Goal: Task Accomplishment & Management: Manage account settings

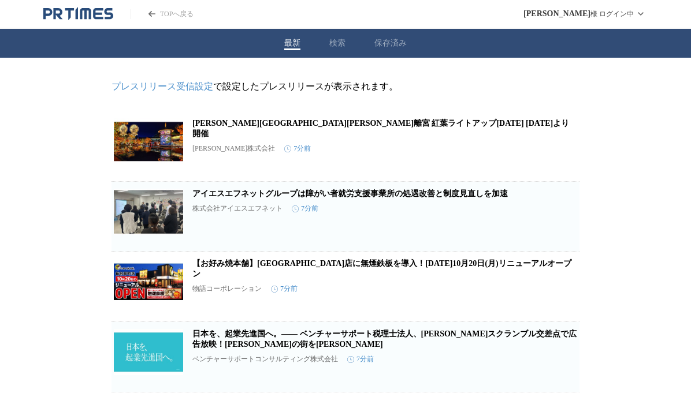
click at [330, 127] on link "[PERSON_NAME][GEOGRAPHIC_DATA][PERSON_NAME]離宮 紅葉ライトアップ[DATE] [DATE]より開催" at bounding box center [380, 128] width 377 height 19
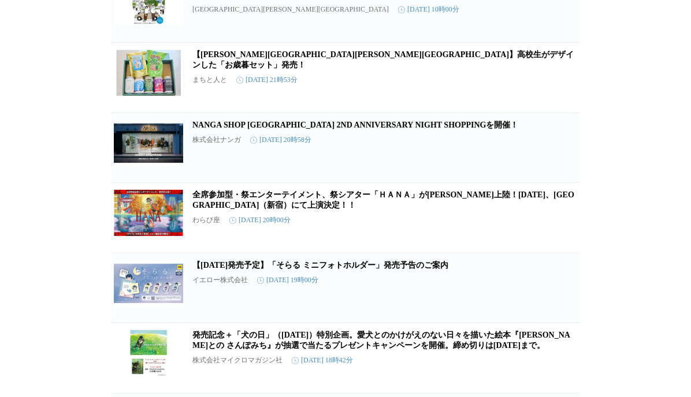
scroll to position [3308, 0]
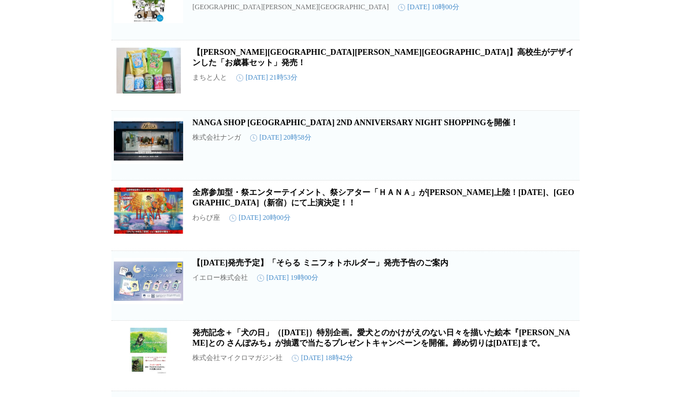
click at [343, 67] on link "【[PERSON_NAME][GEOGRAPHIC_DATA][PERSON_NAME][GEOGRAPHIC_DATA]】高校生がデザインした「お歳暮セット…" at bounding box center [382, 57] width 381 height 19
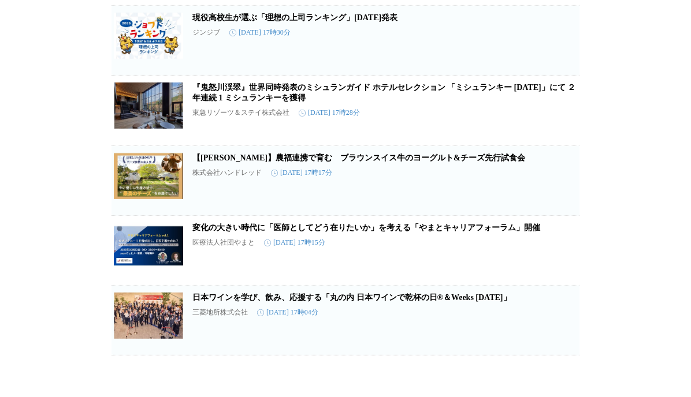
scroll to position [4118, 0]
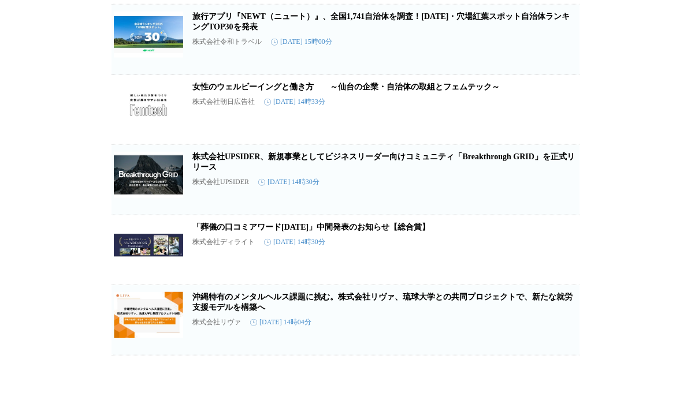
scroll to position [5405, 0]
click at [364, 91] on link "女性のウェルビーイングと働き方　　～仙台の企業・自治体の取組とフェムテック～" at bounding box center [345, 87] width 307 height 9
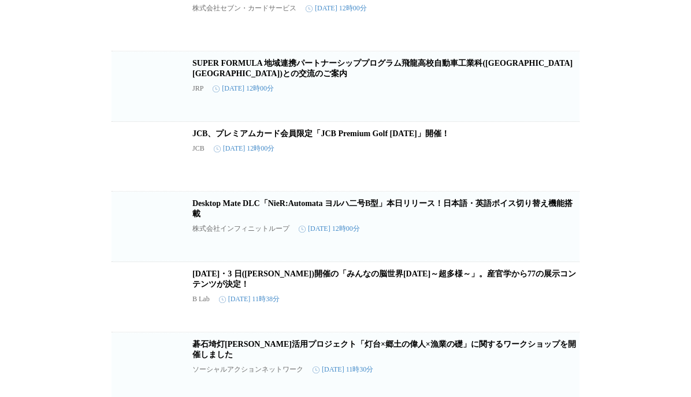
scroll to position [13774, 0]
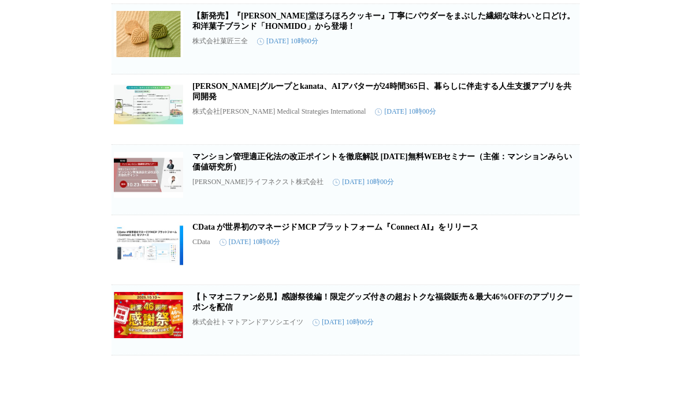
scroll to position [15646, 0]
click at [362, 31] on link "【新発売】『[PERSON_NAME]堂ほろほろクッキー』丁寧にパウダーをまぶした繊細な味わいと口どけ。和洋菓子ブランド「HONMIDO」から登場！" at bounding box center [383, 21] width 382 height 19
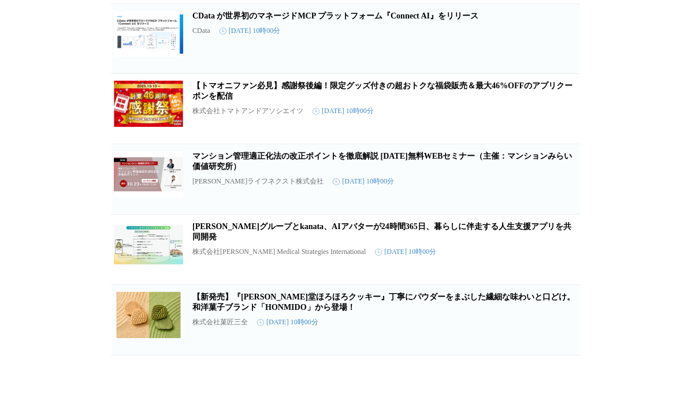
scroll to position [15437, 0]
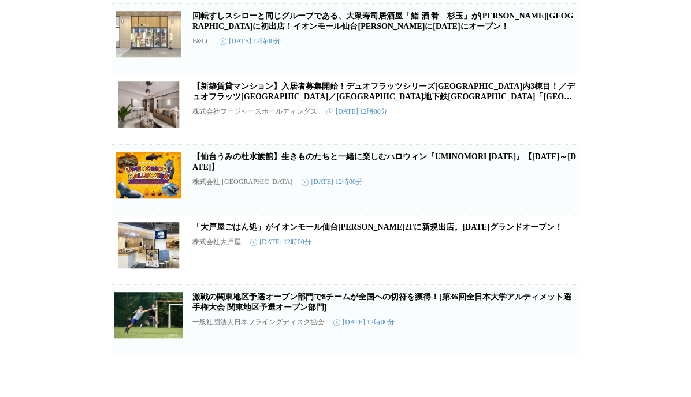
scroll to position [20041, 0]
click at [319, 31] on link "回転すしスシローと同じグループである、大衆寿司居酒屋「鮨 酒 肴　杉玉」が[PERSON_NAME][GEOGRAPHIC_DATA]に初出店！イオンモール仙…" at bounding box center [382, 21] width 381 height 19
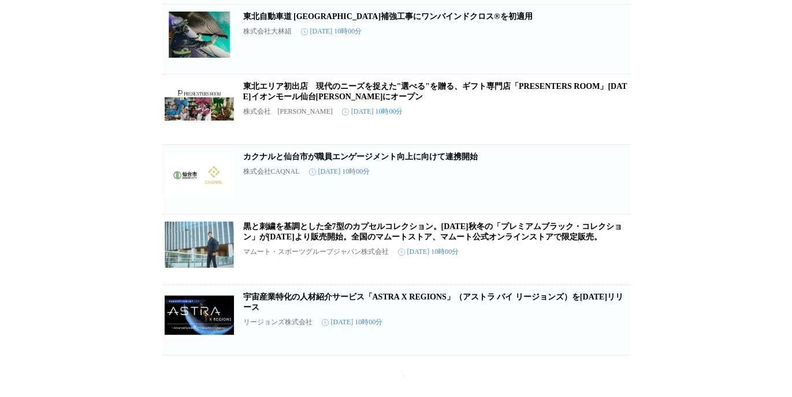
scroll to position [22982, 0]
click at [383, 161] on link "カクナルと仙台市が職員エンゲージメント向上に向けて連携開始" at bounding box center [360, 157] width 235 height 9
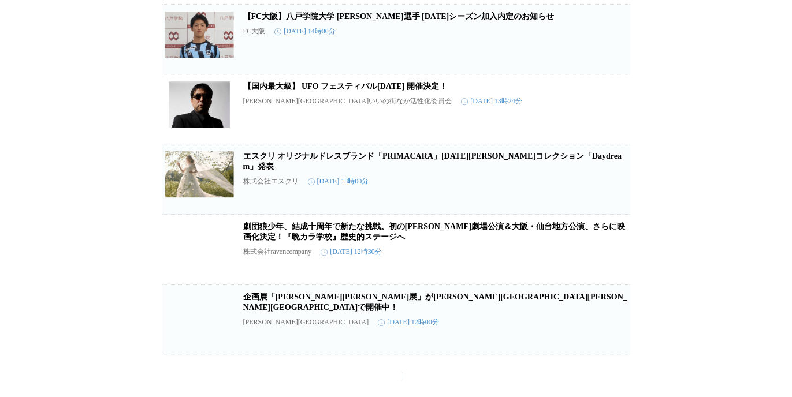
scroll to position [25447, 0]
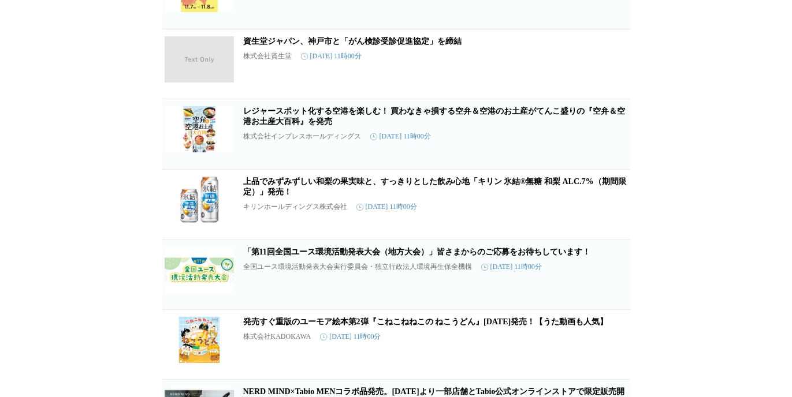
scroll to position [20294, 0]
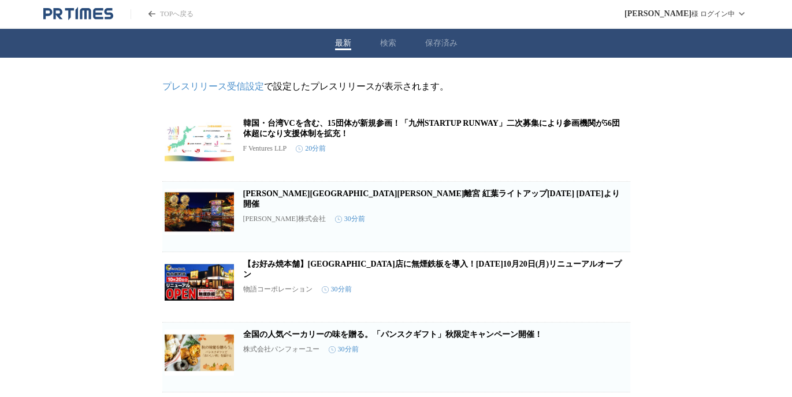
click at [399, 49] on div "最新 検索 保存済み" at bounding box center [396, 43] width 792 height 29
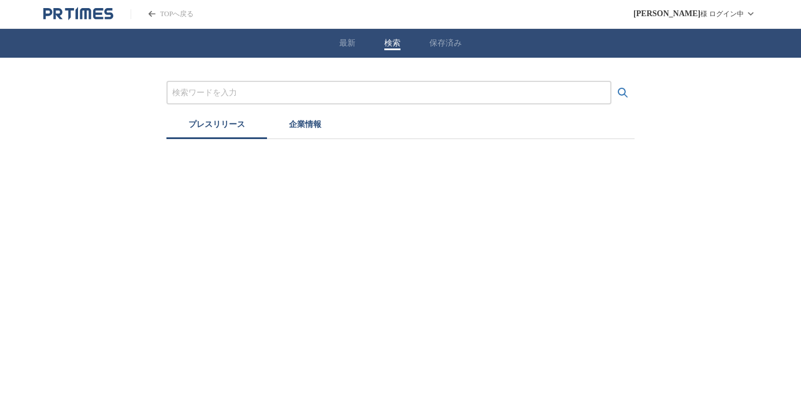
click at [385, 49] on button "検索" at bounding box center [392, 43] width 16 height 10
click at [338, 46] on div "最新 検索 保存済み" at bounding box center [400, 43] width 801 height 29
click at [347, 47] on button "最新" at bounding box center [343, 43] width 16 height 10
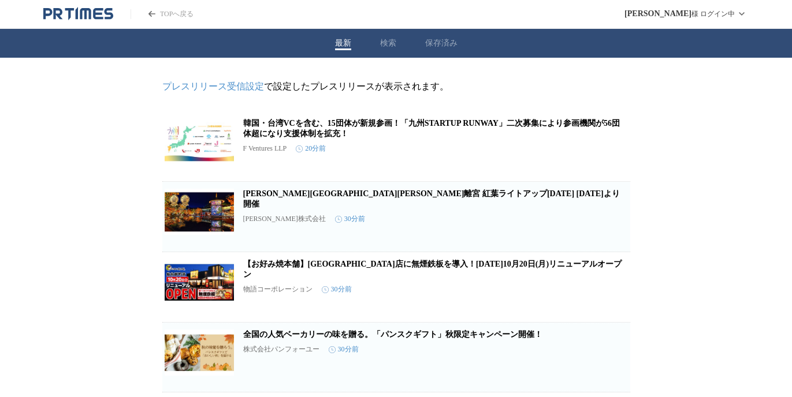
click at [222, 88] on link "プレスリリース受信設定" at bounding box center [213, 86] width 102 height 10
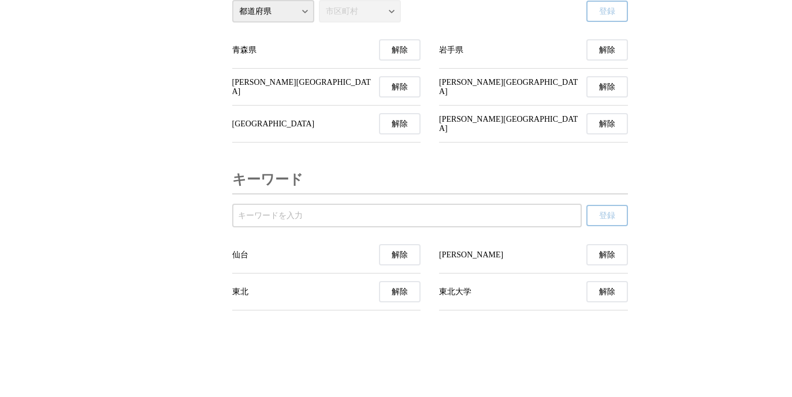
scroll to position [4092, 0]
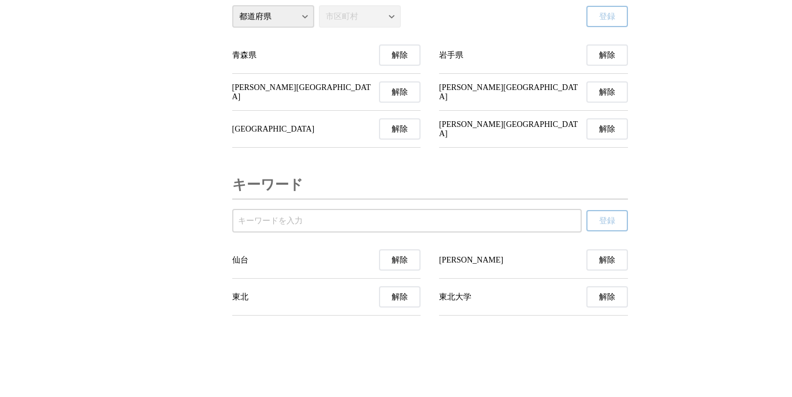
click at [232, 5] on select "都道府県 北海道 青森県 岩手県 宮城県 秋田県 山形県 福島県 茨城県 栃木県 群馬県 埼玉県 千葉県 東京都 神奈川県 新潟県 富山県 石川県 福井県 山…" at bounding box center [273, 16] width 82 height 23
select select "04"
click option "宮城県" at bounding box center [0, 0] width 0 height 0
click at [319, 5] on select "市区町村 仙台市 石巻市 塩竈市 気仙沼市 白石市 名取市 角田市 多賀城市 岩沼市 登米市 栗原市 東松島市 大崎市 富谷市 蔵王町 七ヶ宿町 大河原町 村…" at bounding box center [360, 16] width 82 height 23
click option "仙台市" at bounding box center [0, 0] width 0 height 0
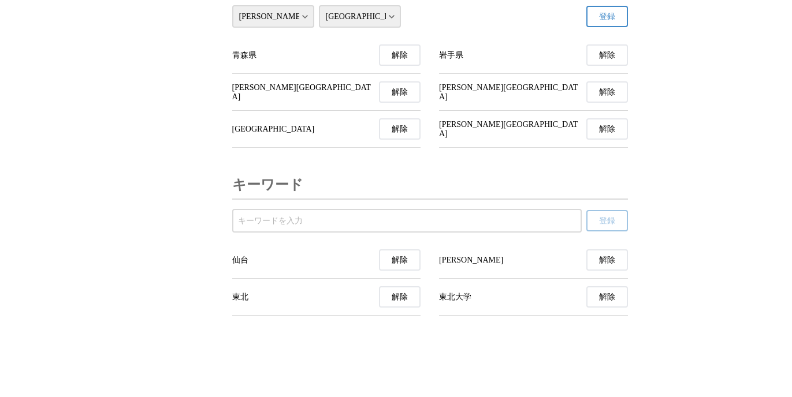
click at [603, 22] on span "登録" at bounding box center [607, 17] width 16 height 10
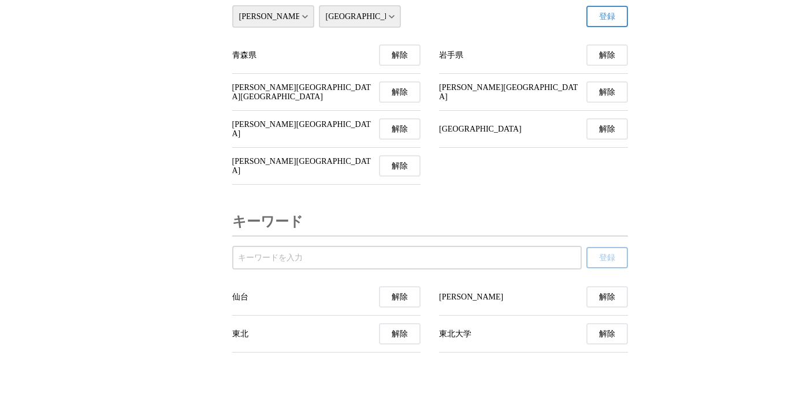
click at [319, 5] on select "市区町村 仙台市 石巻市 塩竈市 気仙沼市 白石市 名取市 角田市 多賀城市 岩沼市 登米市 栗原市 東松島市 大崎市 富谷市 蔵王町 七ヶ宿町 大河原町 村…" at bounding box center [360, 16] width 82 height 23
click option "石巻市" at bounding box center [0, 0] width 0 height 0
click at [603, 22] on span "登録" at bounding box center [607, 17] width 16 height 10
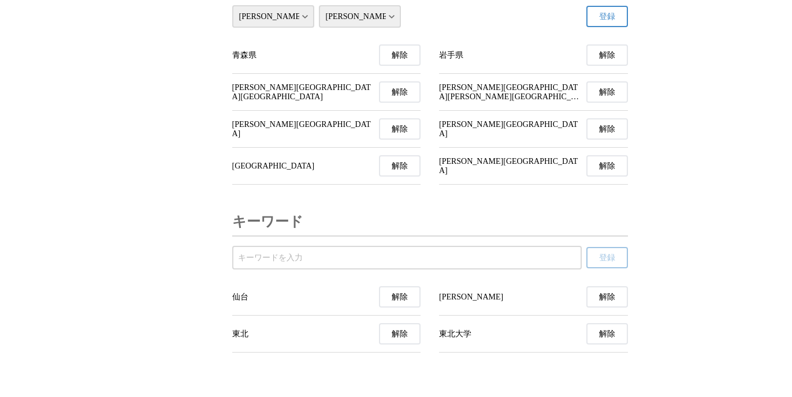
click at [319, 5] on select "市区町村 仙台市 石巻市 塩竈市 気仙沼市 白石市 名取市 角田市 多賀城市 岩沼市 登米市 栗原市 東松島市 大崎市 富谷市 蔵王町 七ヶ宿町 大河原町 村…" at bounding box center [360, 16] width 82 height 23
click option "塩竈市" at bounding box center [0, 0] width 0 height 0
click at [618, 27] on button "登録" at bounding box center [607, 16] width 42 height 21
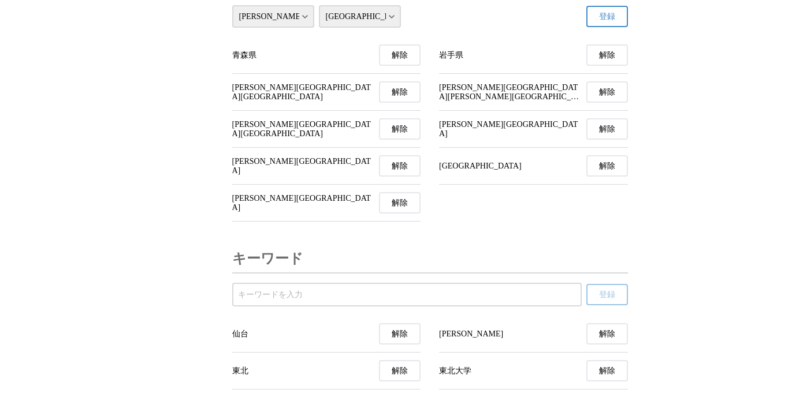
click at [319, 5] on select "市区町村 仙台市 石巻市 塩竈市 気仙沼市 白石市 名取市 角田市 多賀城市 岩沼市 登米市 栗原市 東松島市 大崎市 富谷市 蔵王町 七ヶ宿町 大河原町 村…" at bounding box center [360, 16] width 82 height 23
click option "気仙沼市" at bounding box center [0, 0] width 0 height 0
click at [603, 22] on span "登録" at bounding box center [607, 17] width 16 height 10
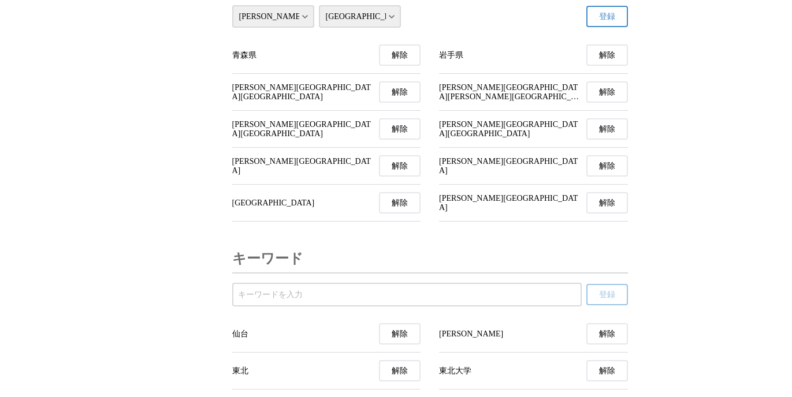
click at [319, 5] on select "市区町村 仙台市 石巻市 塩竈市 気仙沼市 白石市 名取市 角田市 多賀城市 岩沼市 登米市 栗原市 東松島市 大崎市 富谷市 蔵王町 七ヶ宿町 大河原町 村…" at bounding box center [360, 16] width 82 height 23
click option "白石市" at bounding box center [0, 0] width 0 height 0
click at [601, 22] on span "登録" at bounding box center [607, 17] width 16 height 10
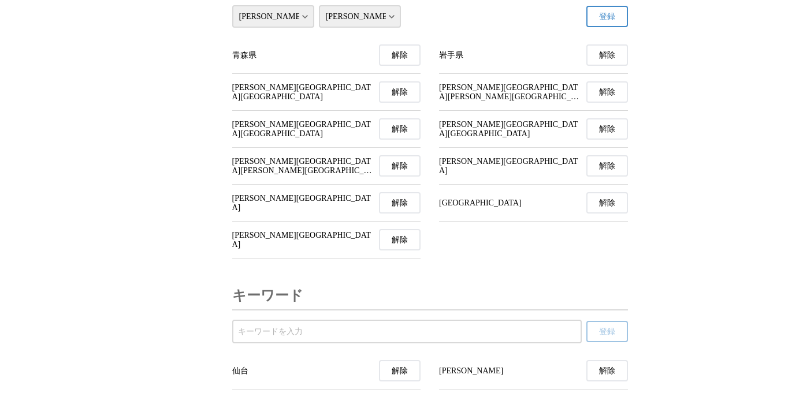
click at [319, 5] on select "市区町村 仙台市 石巻市 塩竈市 気仙沼市 白石市 名取市 角田市 多賀城市 岩沼市 登米市 栗原市 東松島市 大崎市 富谷市 蔵王町 七ヶ宿町 大河原町 村…" at bounding box center [360, 16] width 82 height 23
click option "名取市" at bounding box center [0, 0] width 0 height 0
click at [604, 22] on span "登録" at bounding box center [607, 17] width 16 height 10
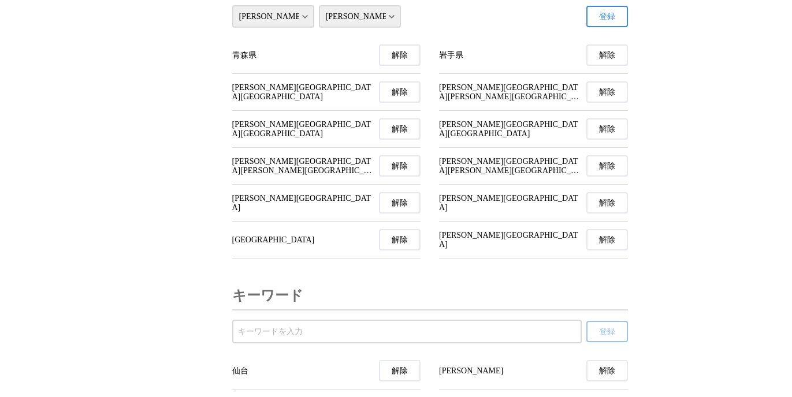
click at [319, 5] on select "市区町村 仙台市 石巻市 塩竈市 気仙沼市 白石市 名取市 角田市 多賀城市 岩沼市 登米市 栗原市 東松島市 大崎市 富谷市 蔵王町 七ヶ宿町 大河原町 村…" at bounding box center [360, 16] width 82 height 23
click option "角田市" at bounding box center [0, 0] width 0 height 0
click at [604, 22] on span "登録" at bounding box center [607, 17] width 16 height 10
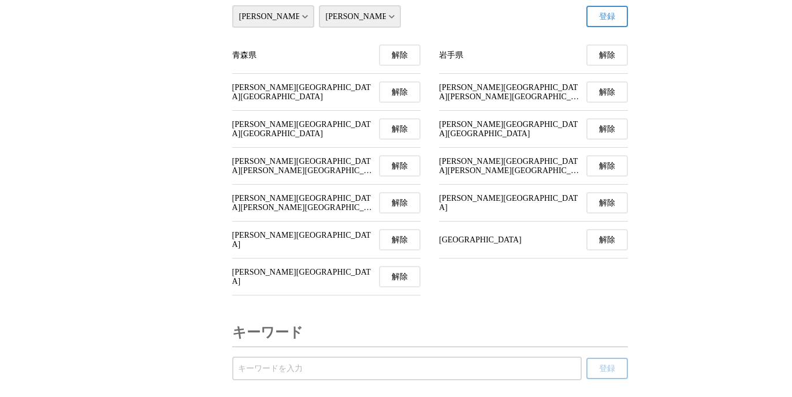
click at [319, 5] on select "市区町村 仙台市 石巻市 塩竈市 気仙沼市 白石市 名取市 角田市 多賀城市 岩沼市 登米市 栗原市 東松島市 大崎市 富谷市 蔵王町 七ヶ宿町 大河原町 村…" at bounding box center [360, 16] width 82 height 23
select select "04209"
click option "多賀城市" at bounding box center [0, 0] width 0 height 0
click at [614, 22] on span "登録" at bounding box center [607, 17] width 16 height 10
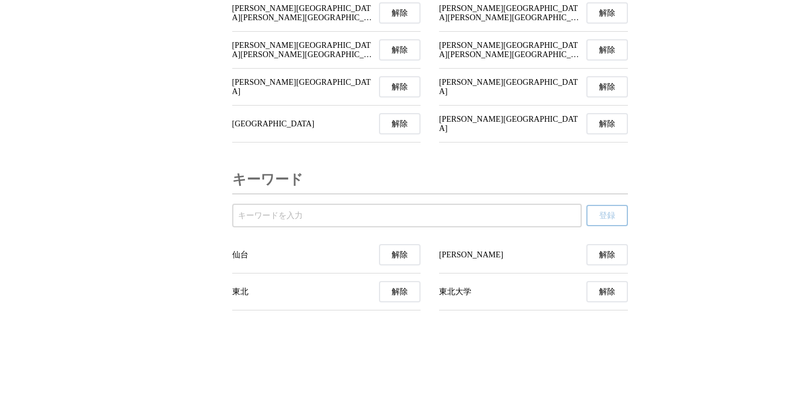
scroll to position [4307, 0]
click at [337, 215] on input "受信するキーワードを登録する" at bounding box center [407, 216] width 338 height 13
type input "青森"
click at [611, 214] on span "登録" at bounding box center [607, 216] width 16 height 10
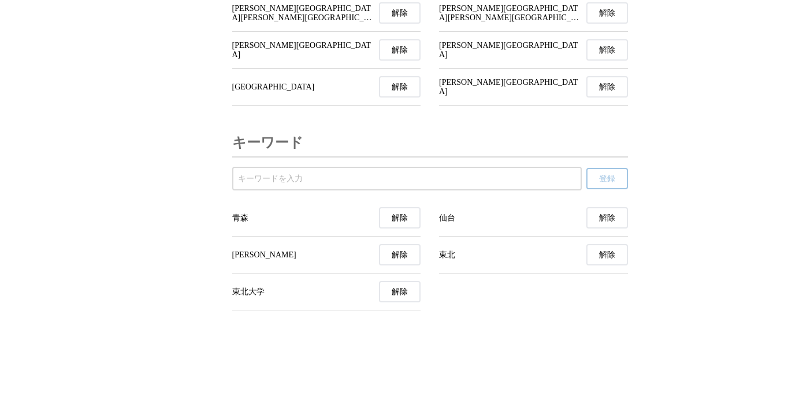
click at [525, 185] on input "受信するキーワードを登録する" at bounding box center [407, 179] width 338 height 13
type input "岩手"
click at [608, 184] on span "登録" at bounding box center [607, 179] width 16 height 10
click at [525, 185] on input "受信するキーワードを登録する" at bounding box center [407, 179] width 338 height 13
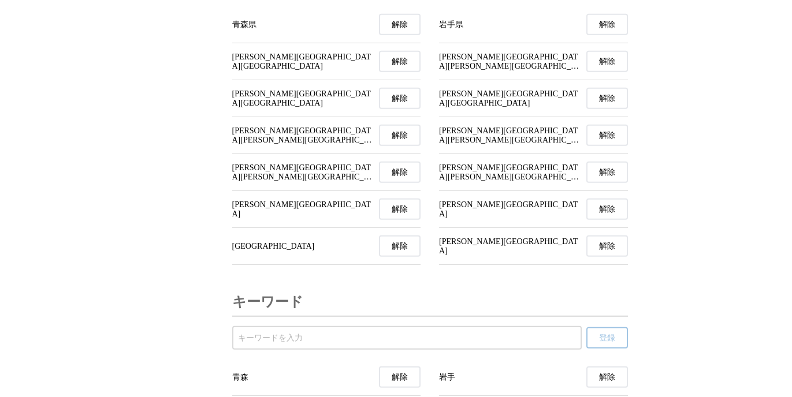
scroll to position [4116, 0]
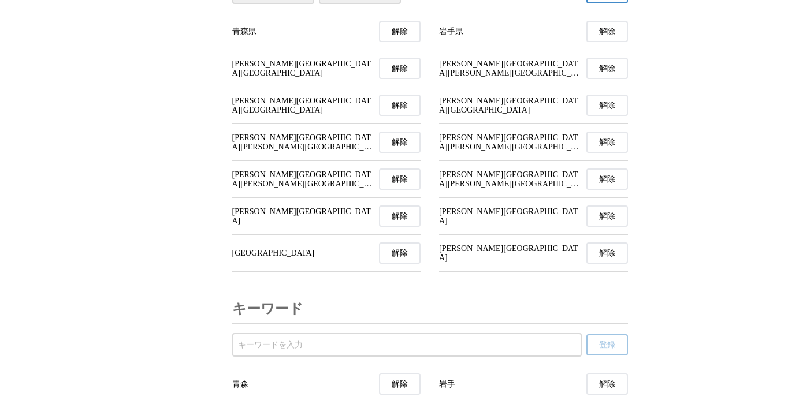
select select "03"
click option "岩手県" at bounding box center [0, 0] width 0 height 0
select select "03201"
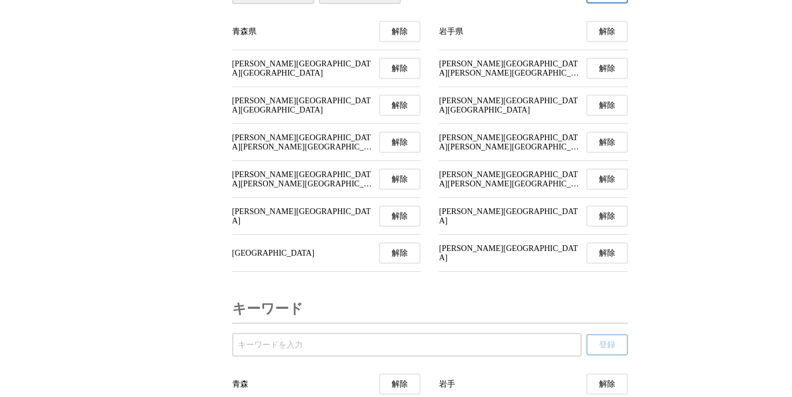
click option "盛岡市" at bounding box center [0, 0] width 0 height 0
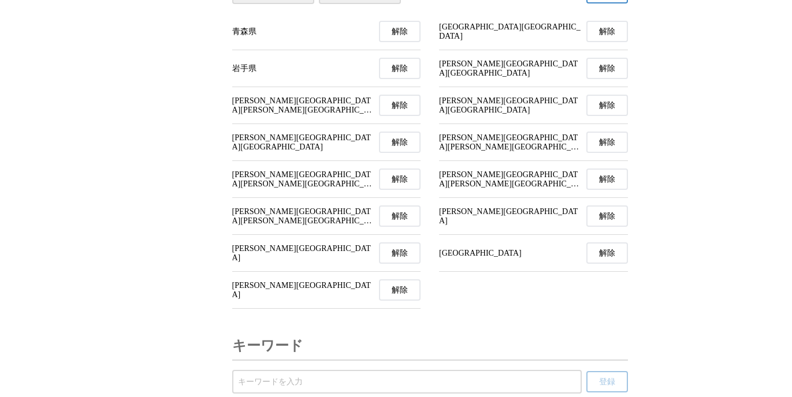
select select "06"
click option "[GEOGRAPHIC_DATA]" at bounding box center [0, 0] width 0 height 0
select select "06201"
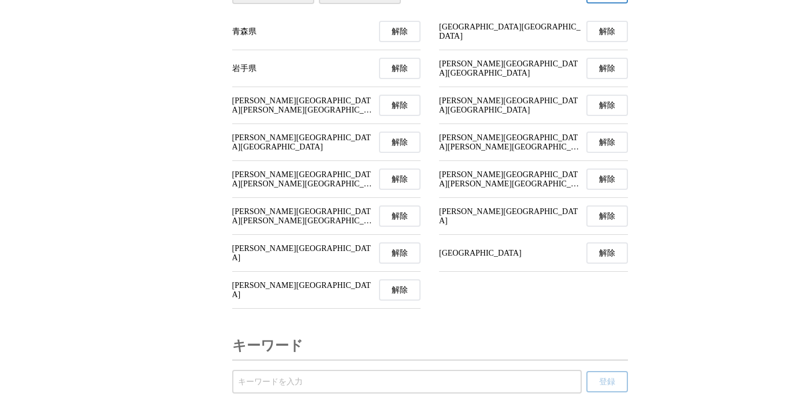
click option "山形市" at bounding box center [0, 0] width 0 height 0
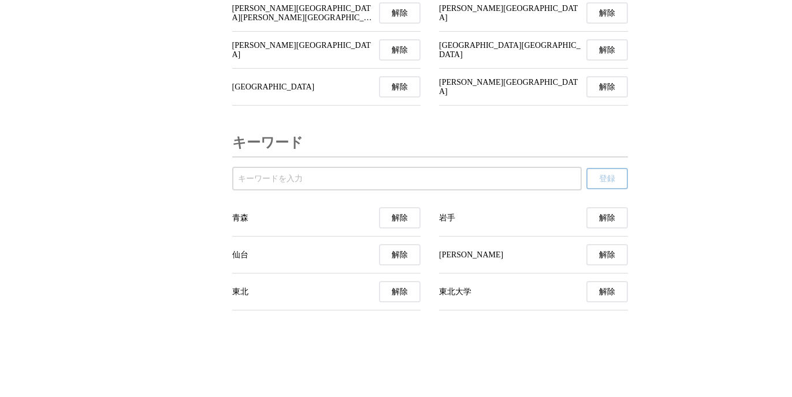
scroll to position [4380, 0]
click at [343, 177] on input "受信するキーワードを登録する" at bounding box center [407, 179] width 338 height 13
type input "山形"
click at [610, 176] on span "登録" at bounding box center [607, 179] width 16 height 10
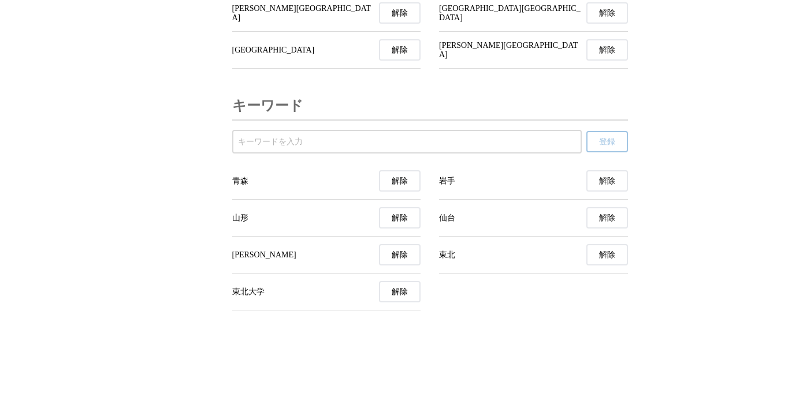
click at [537, 148] on input "受信するキーワードを登録する" at bounding box center [407, 142] width 338 height 13
type input "秋田"
click at [610, 147] on span "登録" at bounding box center [607, 142] width 16 height 10
click at [541, 148] on input "受信するキーワードを登録する" at bounding box center [407, 142] width 338 height 13
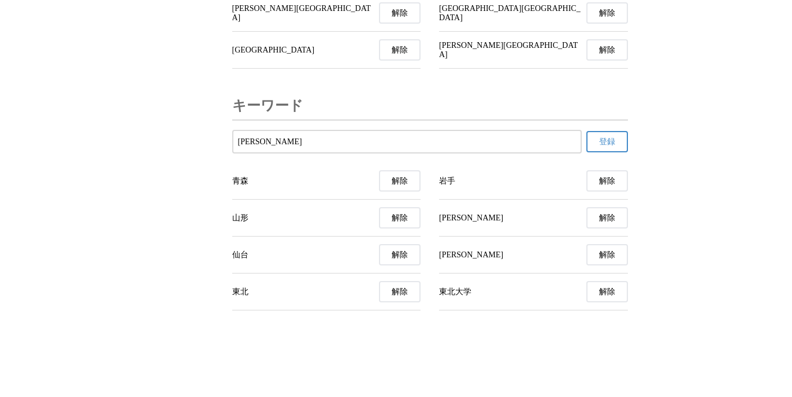
type input "福島"
click at [619, 153] on button "登録" at bounding box center [607, 141] width 42 height 21
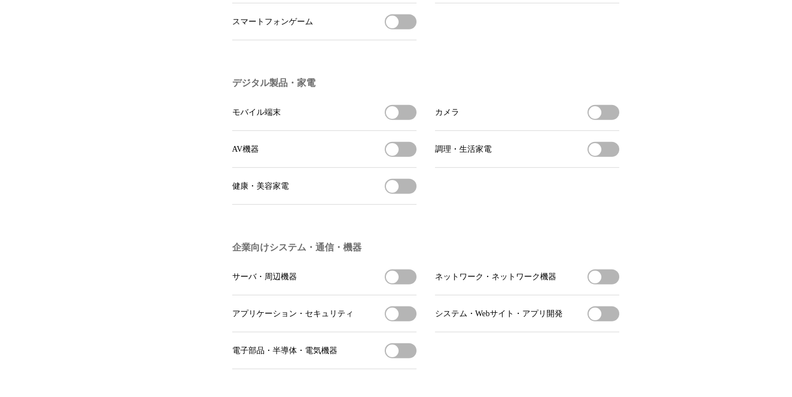
scroll to position [0, 0]
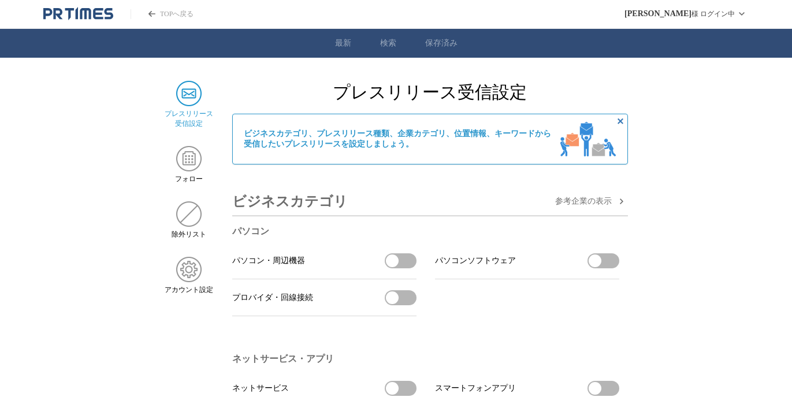
click at [73, 28] on header "TOPへ戻る 鈴木 智華 様 ログイン中" at bounding box center [396, 14] width 792 height 29
click at [81, 20] on icon "PR TIMESのトップページはこちら" at bounding box center [78, 14] width 70 height 14
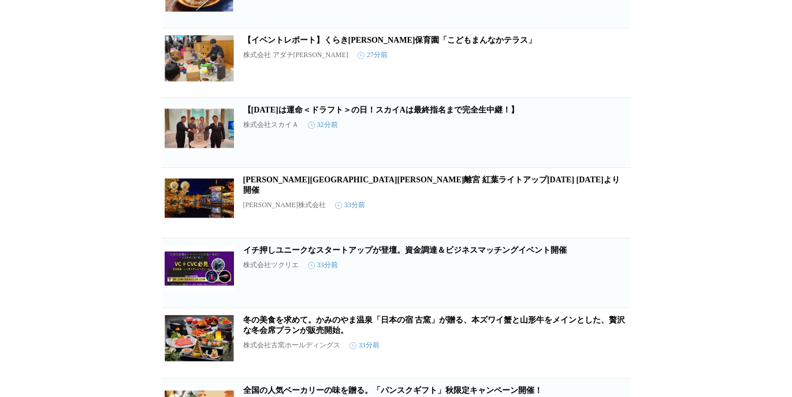
scroll to position [524, 0]
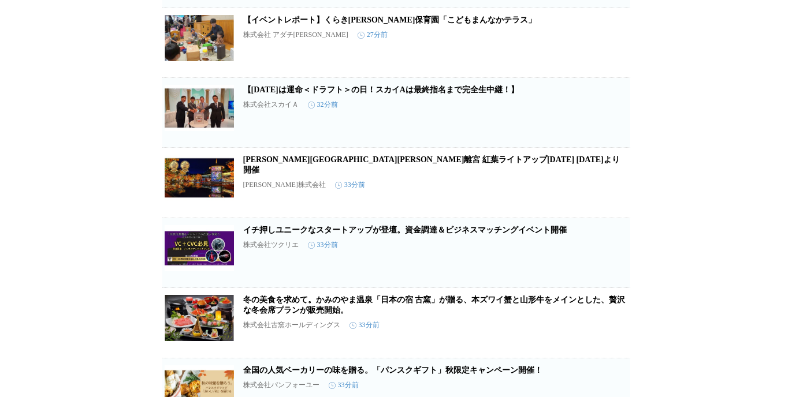
click at [377, 310] on link "冬の美食を求めて。かみのやま温泉「日本の宿 古窯」が贈る、本ズワイ蟹と山形牛をメインとした、贅沢な冬会席プランが販売開始。" at bounding box center [434, 305] width 382 height 19
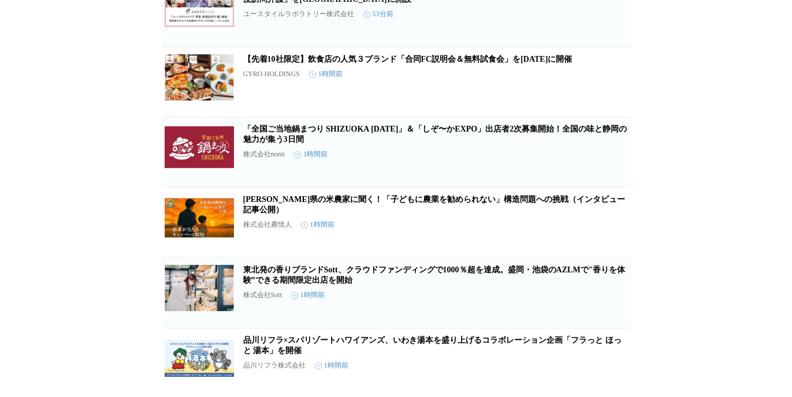
scroll to position [1611, 0]
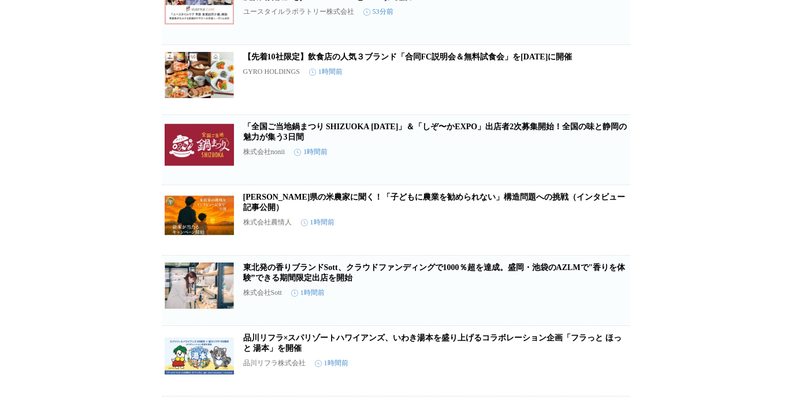
click at [352, 283] on link "東北発の香りブランドSott、クラウドファンディングで1000％超を達成。盛岡・池袋のAZLMで"香りを体験”できる期間限定出店を開始" at bounding box center [434, 272] width 382 height 19
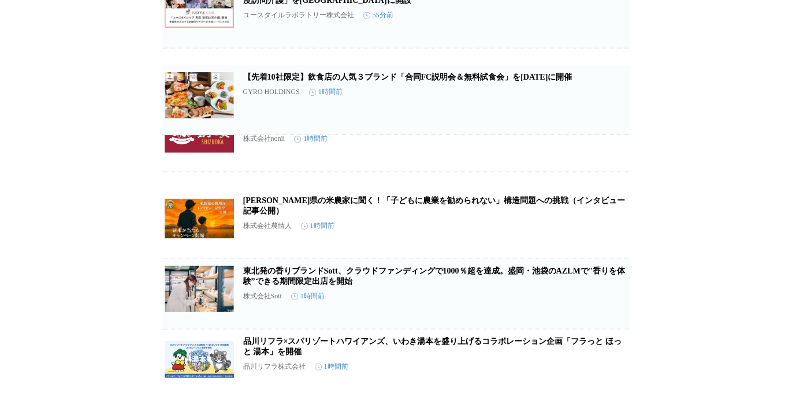
scroll to position [1606, 0]
